Goal: Find specific page/section: Find specific page/section

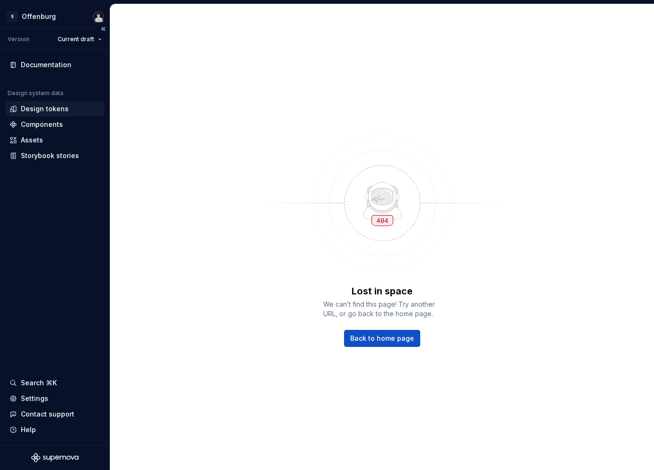
click at [56, 110] on div "Design tokens" at bounding box center [45, 108] width 48 height 9
